Goal: Task Accomplishment & Management: Use online tool/utility

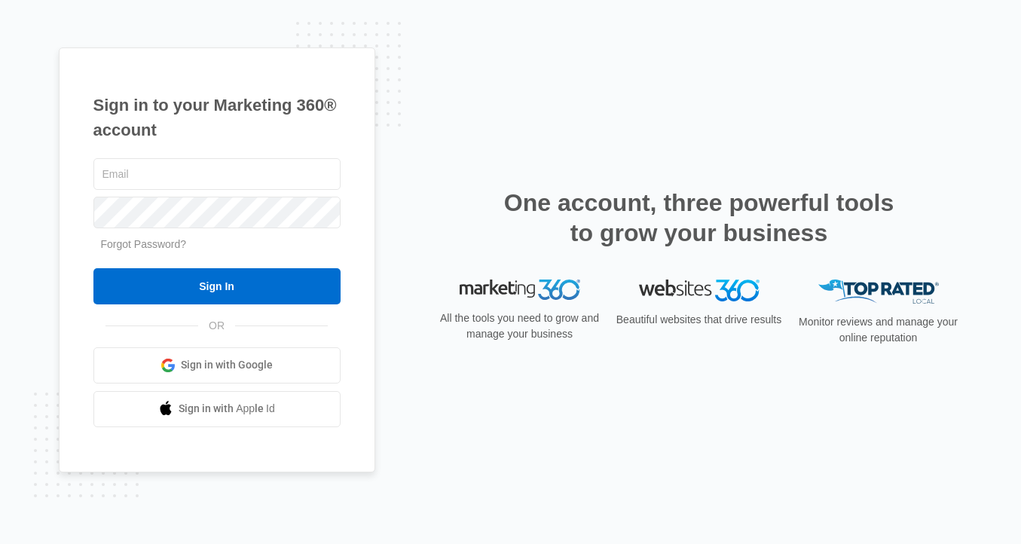
type input "[PERSON_NAME][EMAIL_ADDRESS][PERSON_NAME][DOMAIN_NAME]"
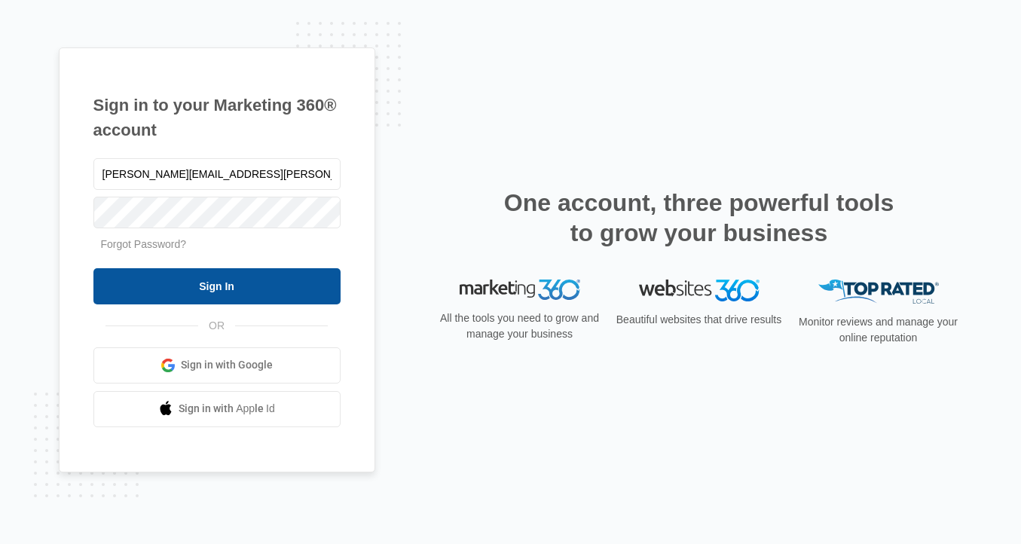
click at [249, 282] on input "Sign In" at bounding box center [216, 286] width 247 height 36
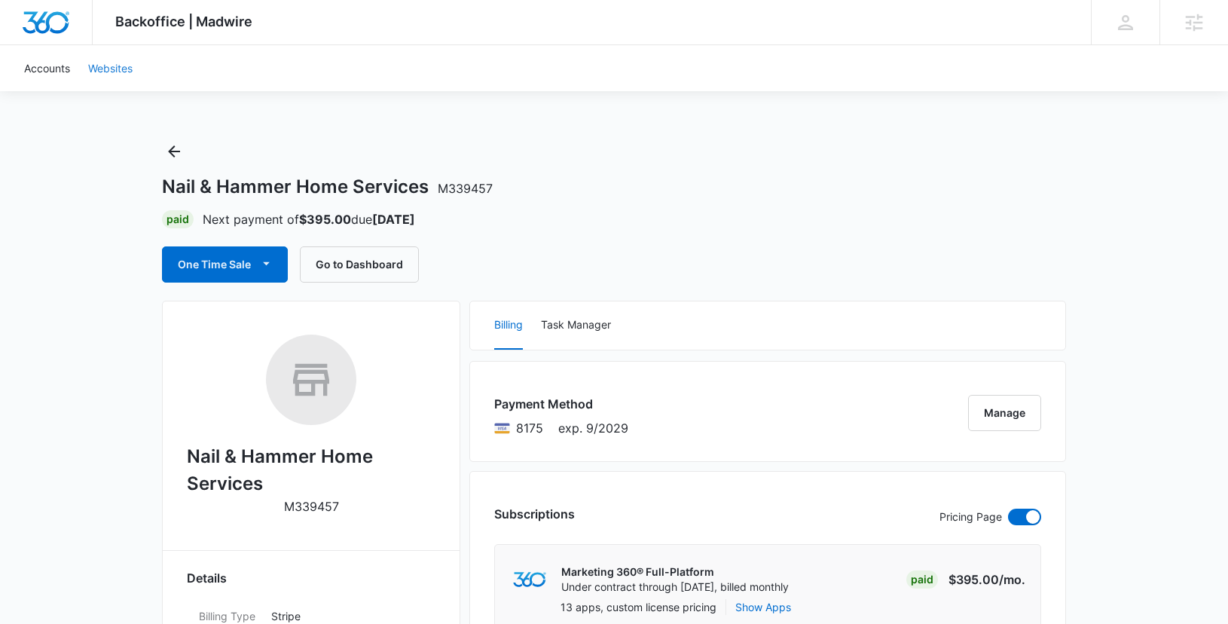
click at [129, 69] on link "Websites" at bounding box center [110, 68] width 63 height 46
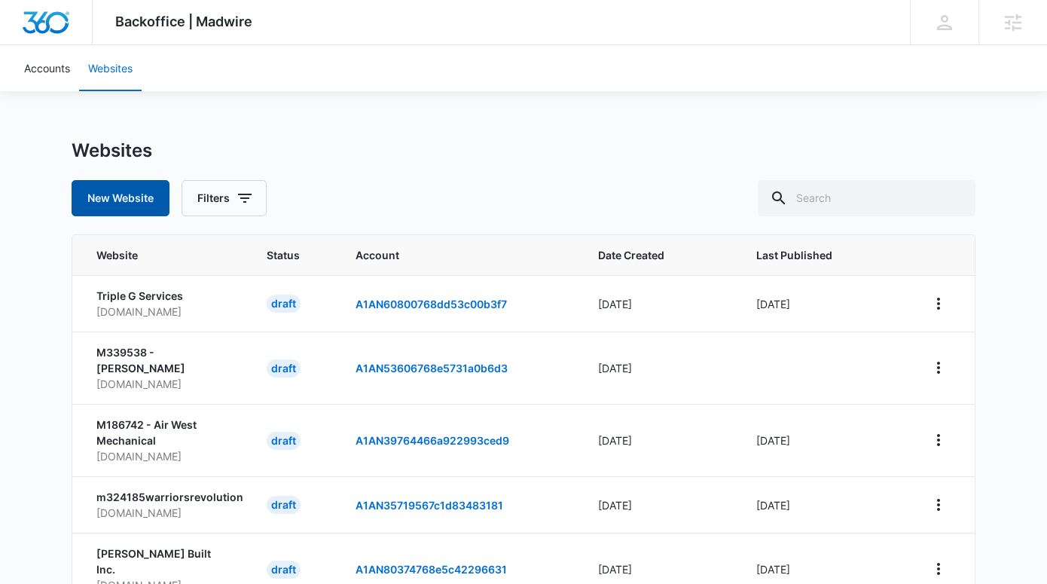
click at [114, 197] on button "New Website" at bounding box center [121, 198] width 98 height 36
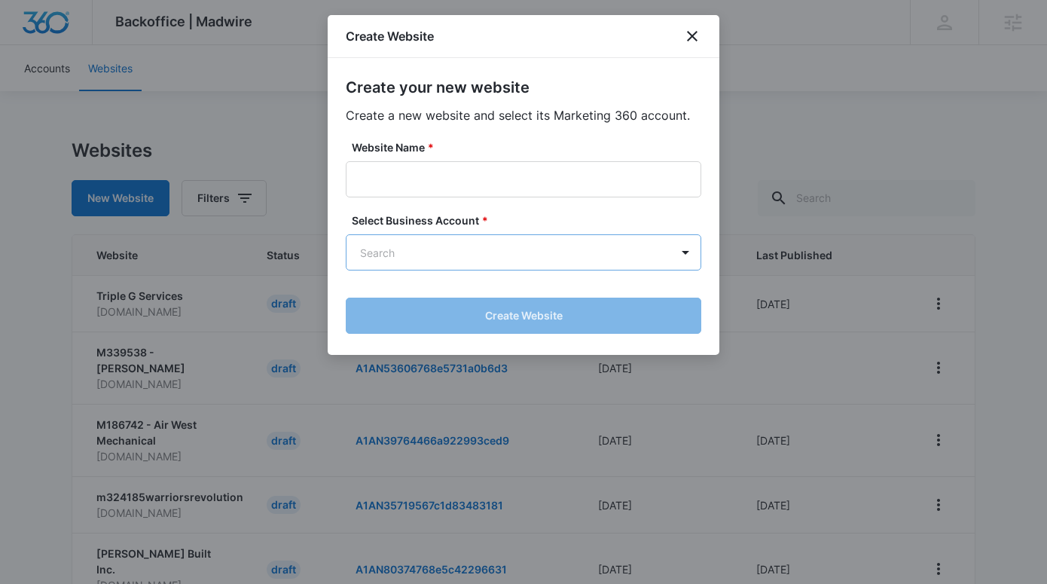
click at [414, 253] on body "Backoffice | Madwire Apps Settings EU [PERSON_NAME] [PERSON_NAME][EMAIL_ADDRESS…" at bounding box center [523, 517] width 1047 height 1034
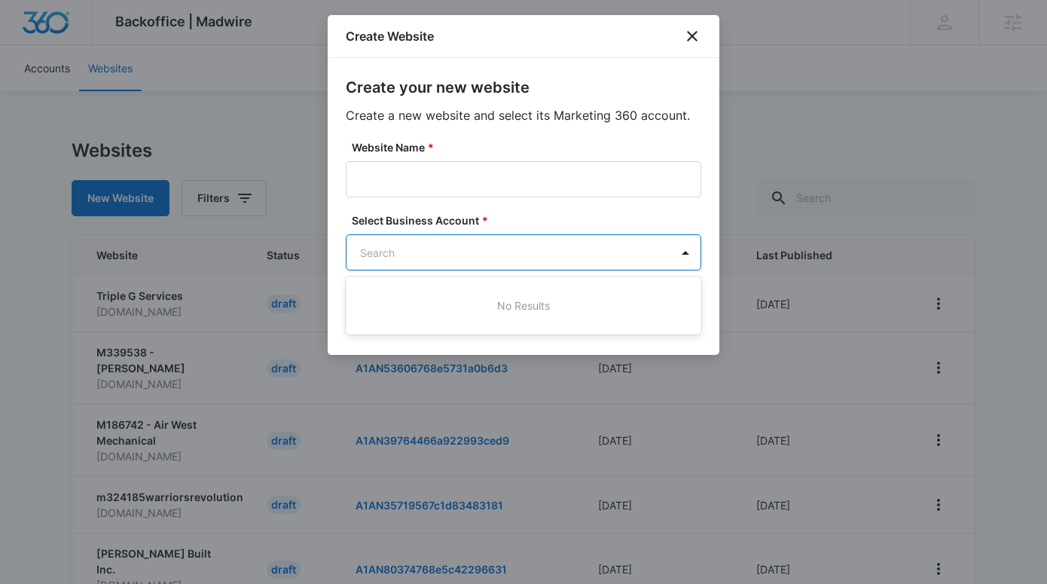
paste input "M339457 - Nail & Hammer Home Services"
drag, startPoint x: 572, startPoint y: 252, endPoint x: 409, endPoint y: 258, distance: 163.6
click at [409, 258] on div at bounding box center [523, 292] width 1047 height 584
type input "M339457 - Nail & Hammer Home Services"
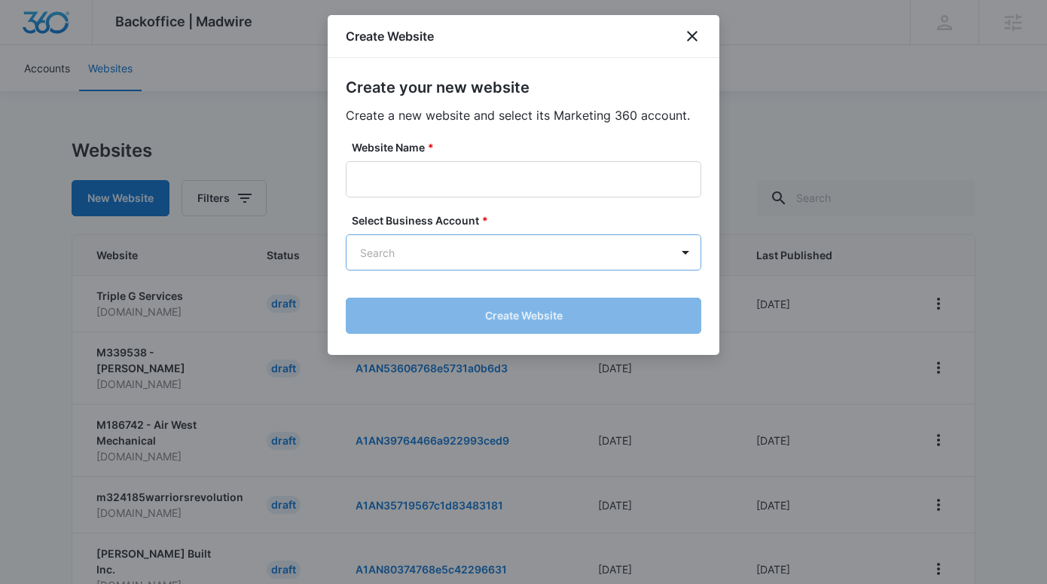
click at [381, 247] on body "Backoffice | Madwire Apps Settings EU [PERSON_NAME] [PERSON_NAME][EMAIL_ADDRESS…" at bounding box center [523, 517] width 1047 height 1034
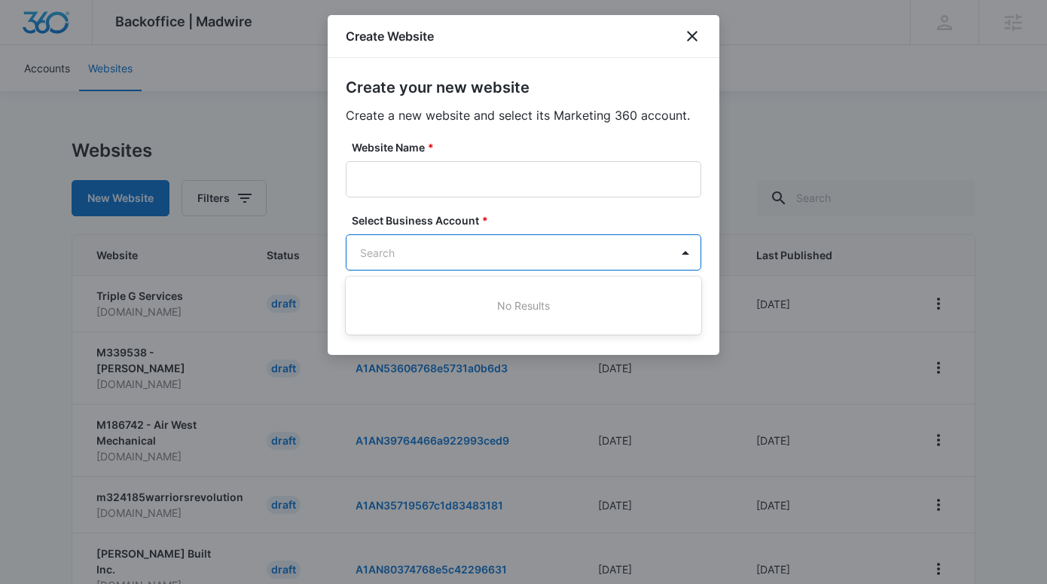
paste input "M339457"
type input "M339457"
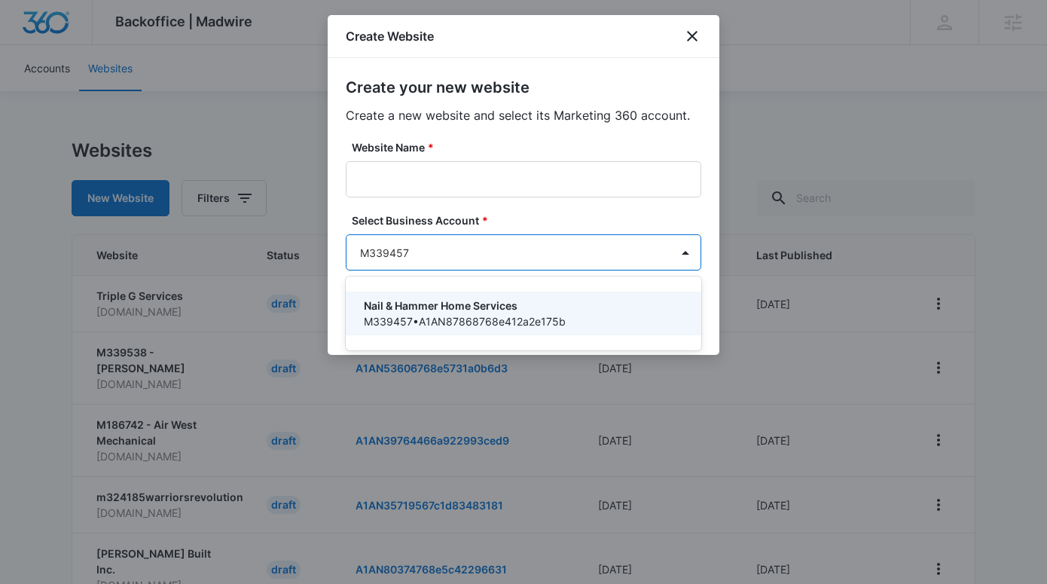
click at [398, 311] on p "Nail & Hammer Home Services" at bounding box center [522, 306] width 316 height 16
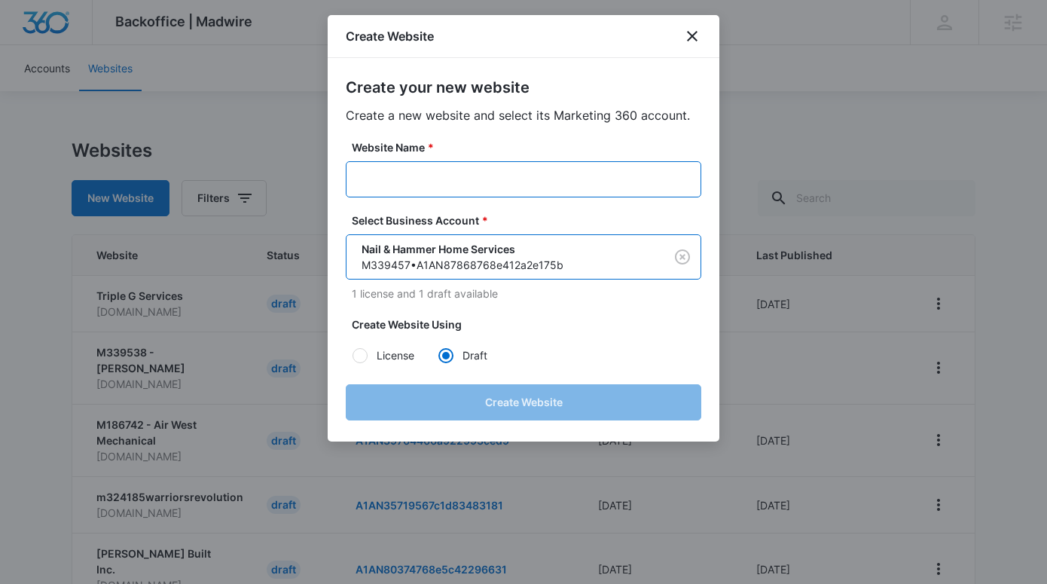
click at [406, 181] on input "Website Name *" at bounding box center [524, 179] width 356 height 36
paste input "Nail & Hammer Home Services"
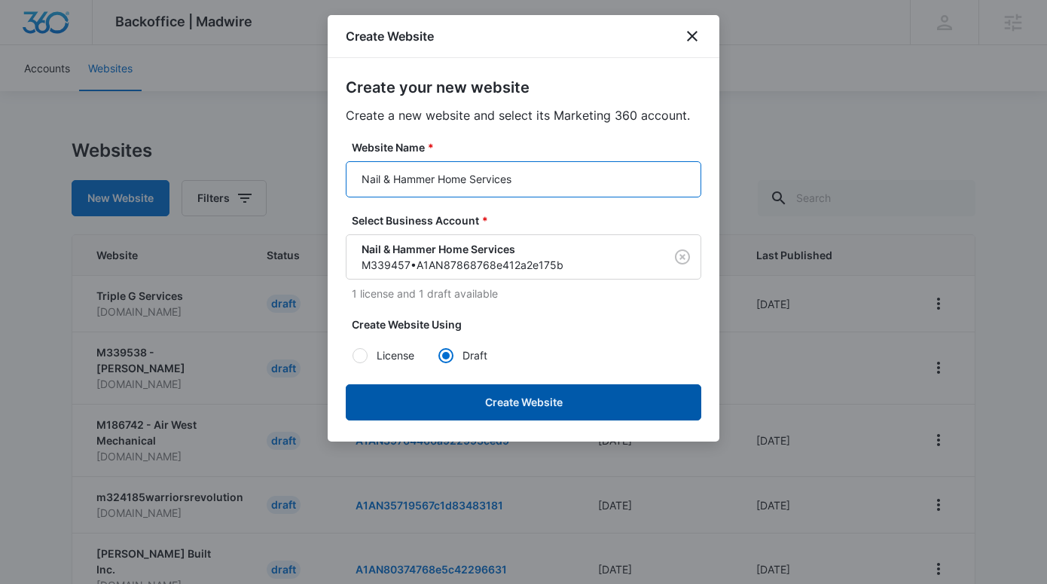
type input "Nail & Hammer Home Services"
click at [539, 400] on button "Create Website" at bounding box center [524, 402] width 356 height 36
